Goal: Task Accomplishment & Management: Use online tool/utility

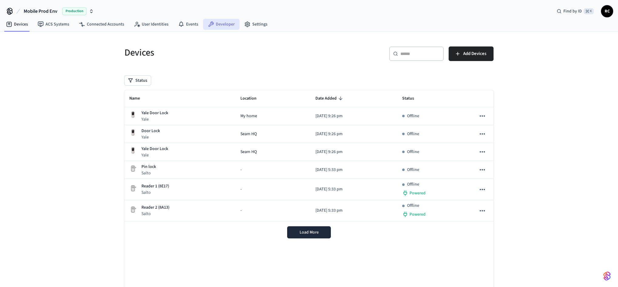
click at [218, 24] on link "Developer" at bounding box center [221, 24] width 36 height 11
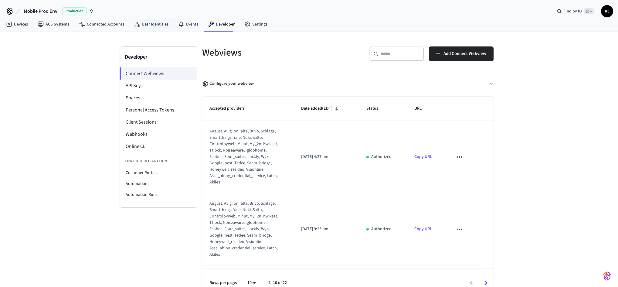
click at [45, 10] on span "Mobile Prod Env" at bounding box center [41, 11] width 34 height 7
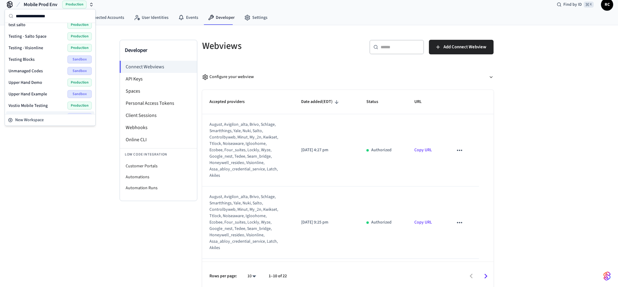
scroll to position [10, 0]
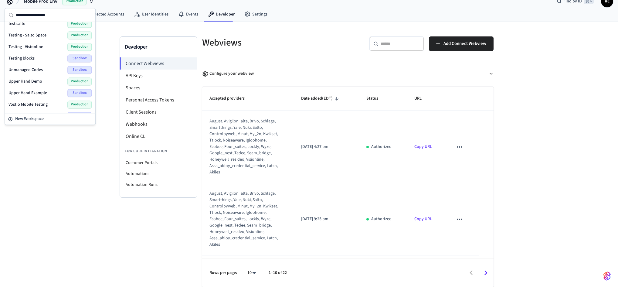
click at [45, 112] on div "Wodify Example Sandbox" at bounding box center [49, 116] width 83 height 8
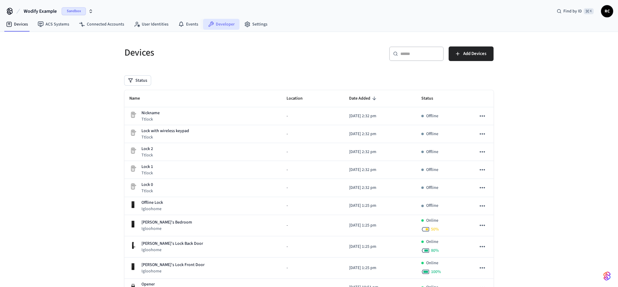
click at [212, 23] on link "Developer" at bounding box center [221, 24] width 36 height 11
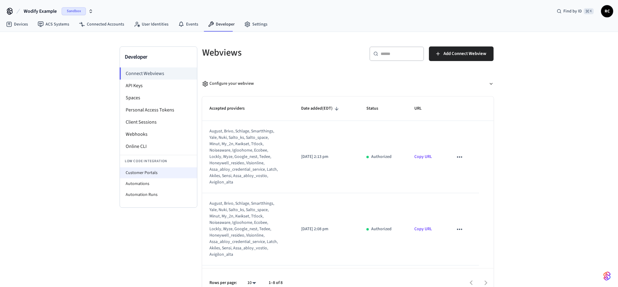
click at [162, 174] on li "Customer Portals" at bounding box center [158, 172] width 77 height 11
select select "**********"
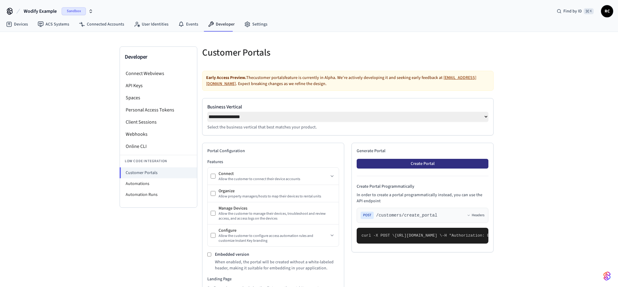
click at [445, 167] on button "Create Portal" at bounding box center [422, 164] width 132 height 10
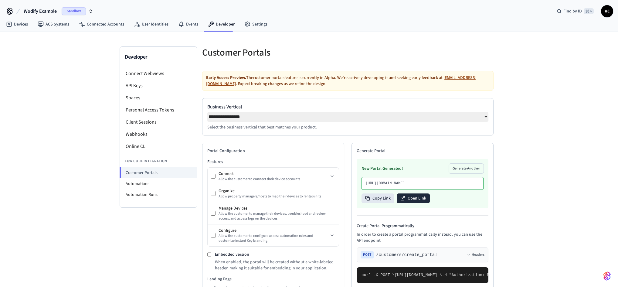
click at [418, 203] on button "Open Link" at bounding box center [412, 198] width 33 height 10
